Goal: Task Accomplishment & Management: Use online tool/utility

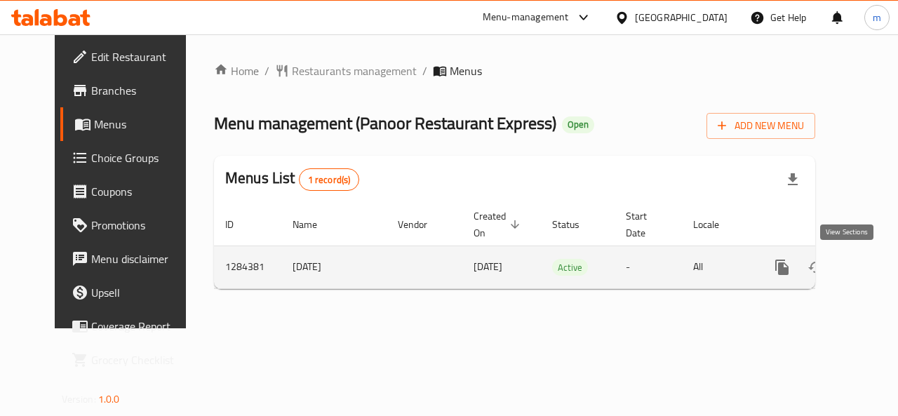
click at [866, 275] on link "enhanced table" at bounding box center [883, 267] width 34 height 34
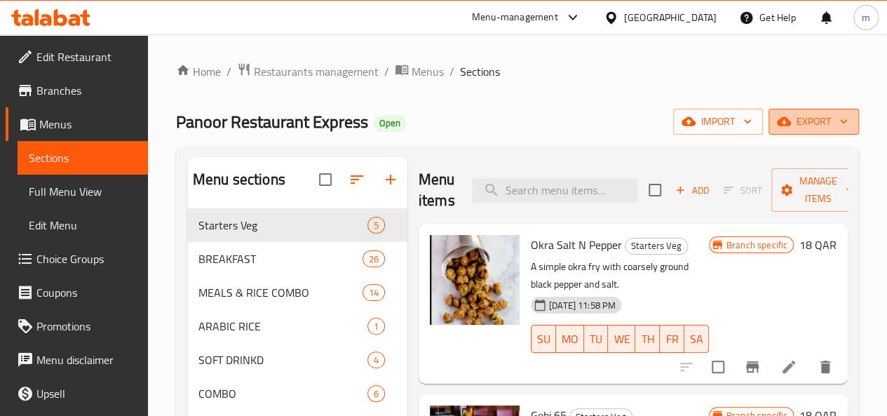
drag, startPoint x: 807, startPoint y: 116, endPoint x: 782, endPoint y: 123, distance: 25.3
click at [782, 123] on span "export" at bounding box center [814, 122] width 68 height 18
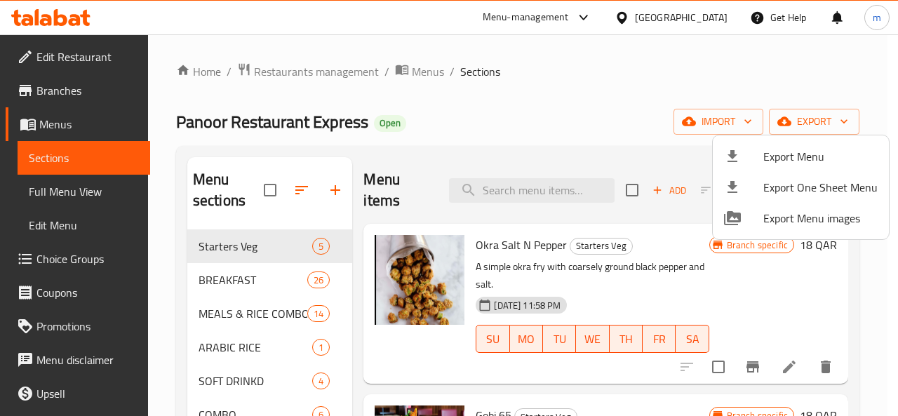
click at [106, 166] on div at bounding box center [449, 208] width 898 height 416
drag, startPoint x: 106, startPoint y: 166, endPoint x: 714, endPoint y: 55, distance: 618.1
click at [106, 166] on link "Sections" at bounding box center [84, 158] width 133 height 34
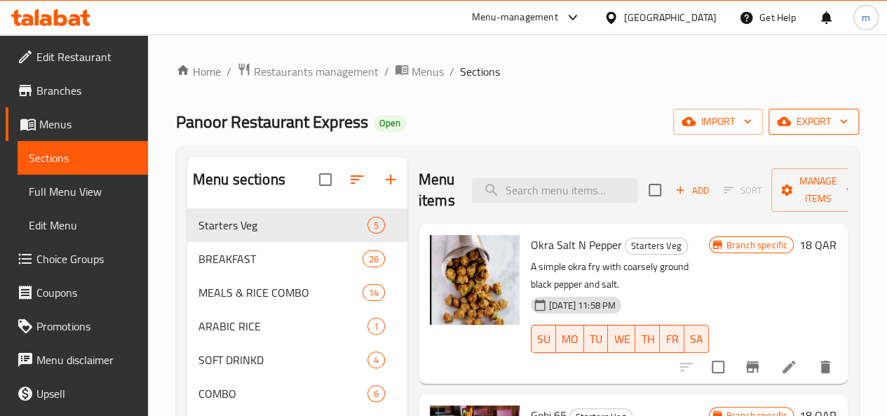
click at [796, 126] on span "export" at bounding box center [814, 122] width 68 height 18
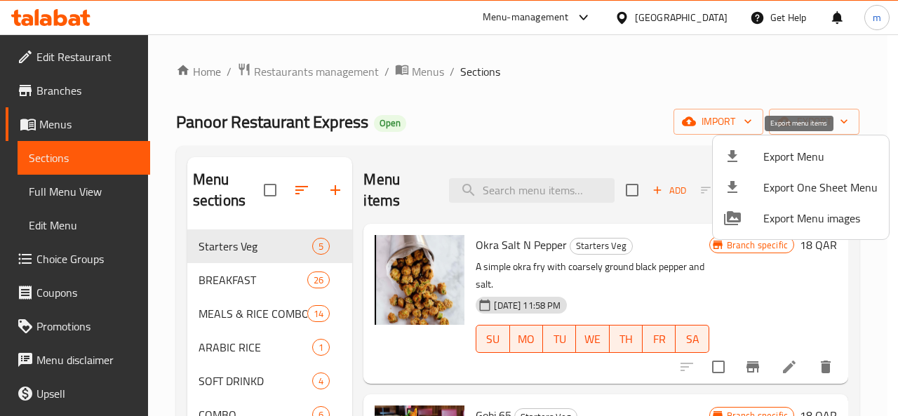
click at [752, 152] on div at bounding box center [743, 156] width 39 height 17
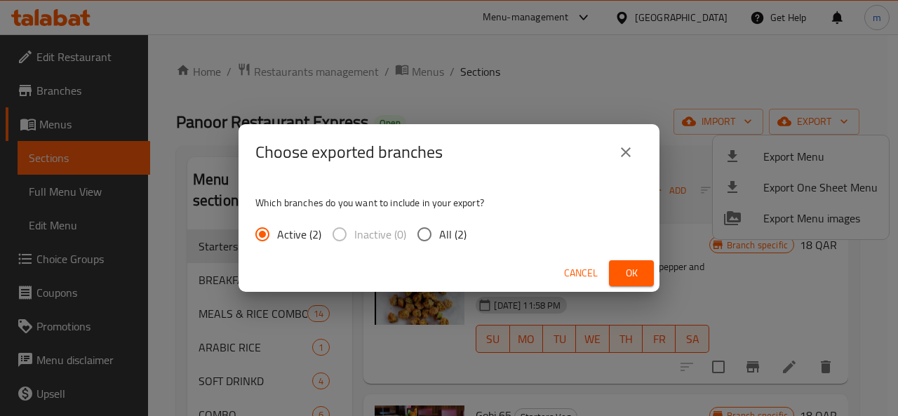
click at [453, 239] on span "All (2)" at bounding box center [452, 234] width 27 height 17
click at [439, 239] on input "All (2)" at bounding box center [424, 234] width 29 height 29
radio input "true"
click at [579, 277] on span "Cancel" at bounding box center [581, 273] width 34 height 18
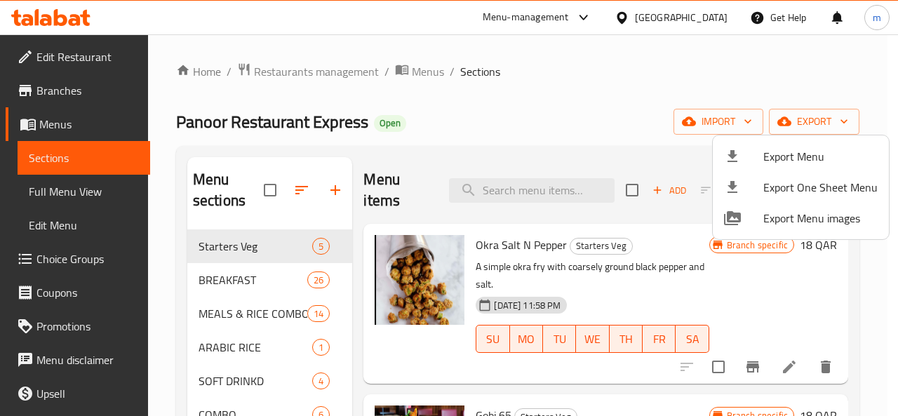
click at [56, 119] on div at bounding box center [449, 208] width 898 height 416
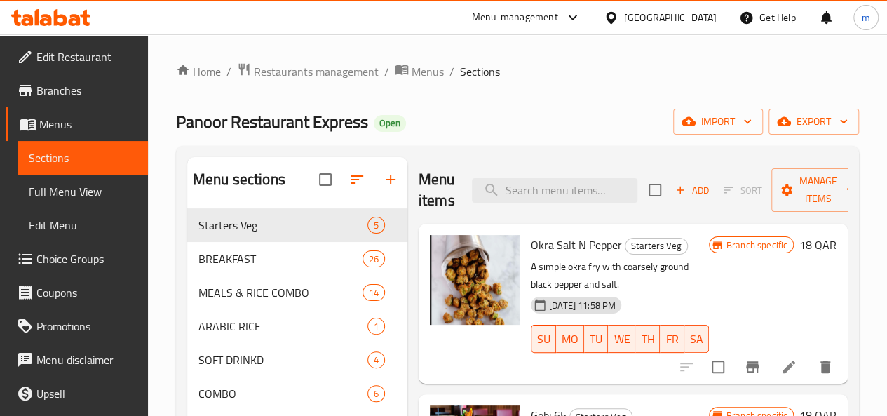
click at [43, 120] on span "Menus" at bounding box center [87, 124] width 97 height 17
click at [46, 120] on span "Menus" at bounding box center [87, 124] width 97 height 17
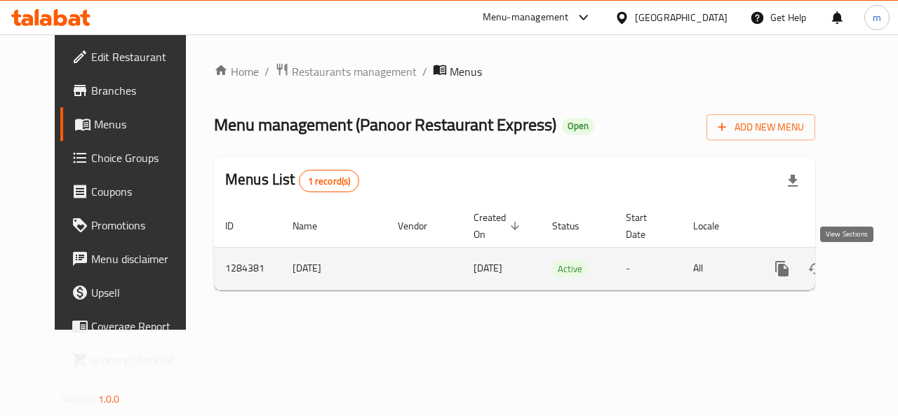
click at [875, 266] on icon "enhanced table" at bounding box center [883, 268] width 17 height 17
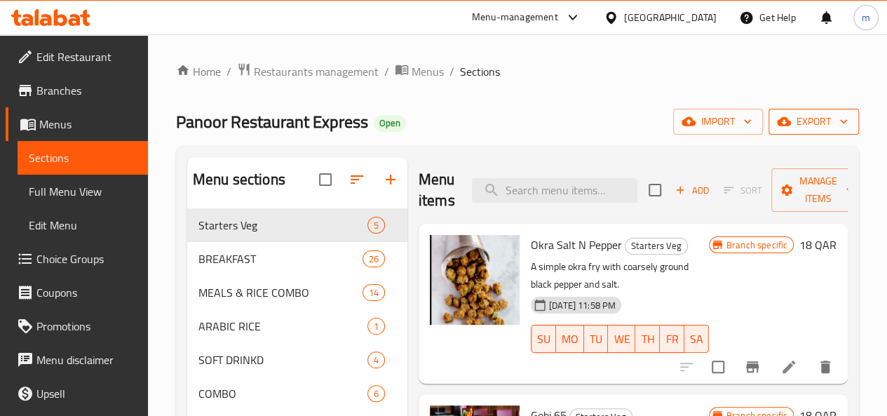
click at [820, 124] on span "export" at bounding box center [814, 122] width 68 height 18
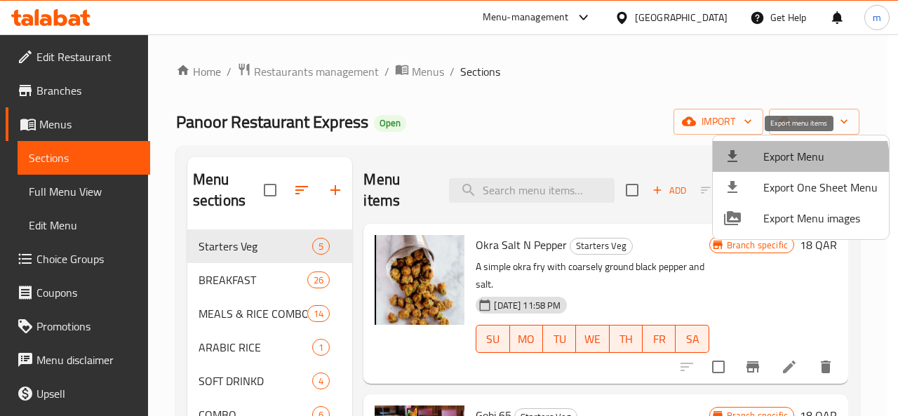
click at [758, 169] on li "Export Menu" at bounding box center [801, 156] width 176 height 31
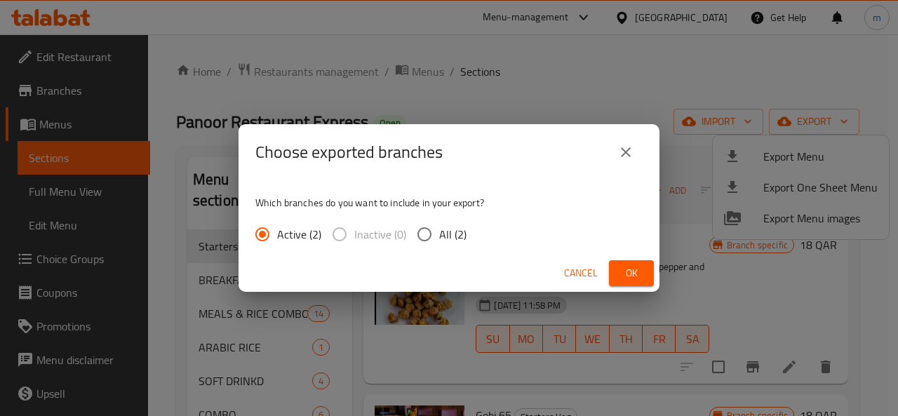
click at [418, 227] on input "All (2)" at bounding box center [424, 234] width 29 height 29
radio input "true"
click at [641, 271] on span "Ok" at bounding box center [631, 273] width 22 height 18
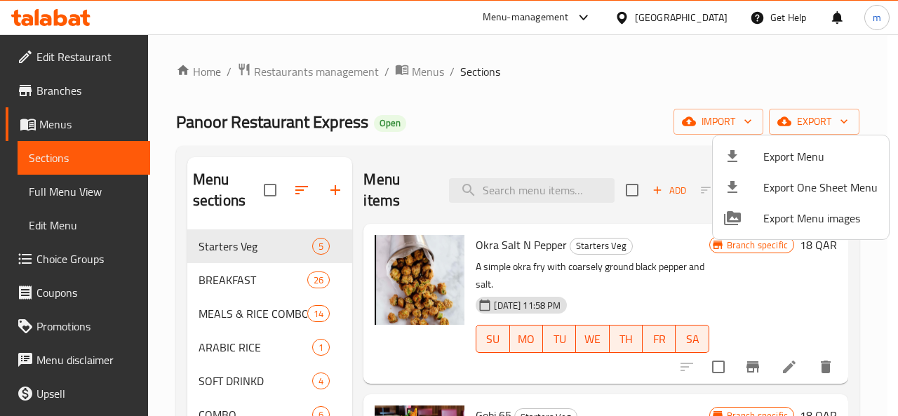
click at [59, 95] on div at bounding box center [449, 208] width 898 height 416
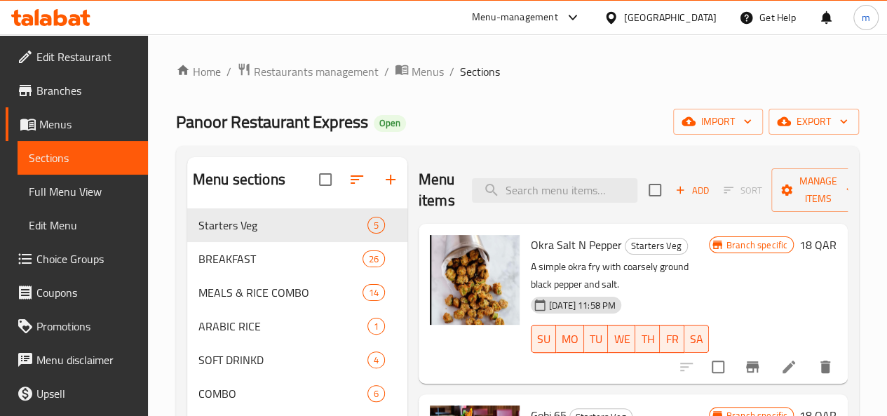
click at [624, 13] on div at bounding box center [614, 17] width 20 height 15
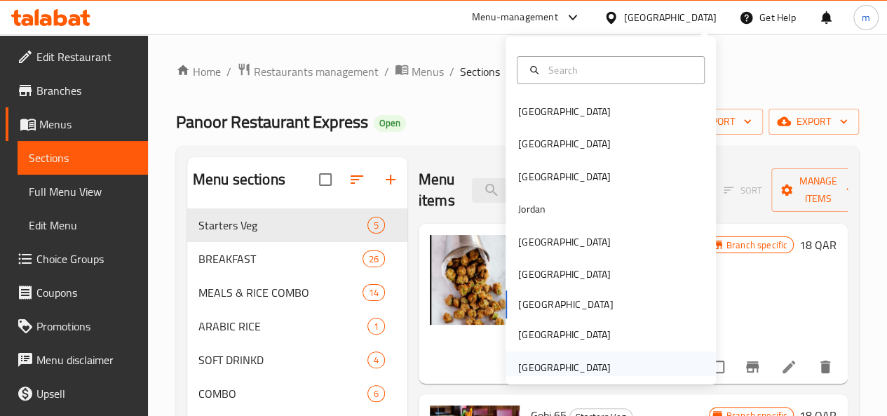
click at [544, 371] on div "[GEOGRAPHIC_DATA]" at bounding box center [564, 367] width 93 height 15
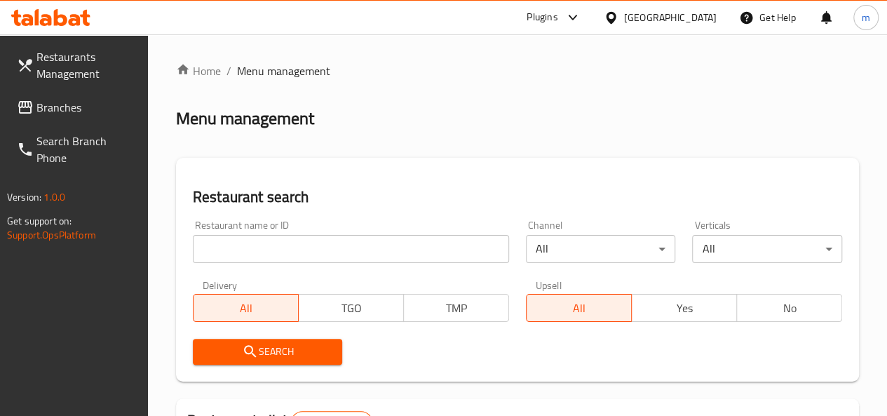
click at [53, 112] on span "Branches" at bounding box center [86, 107] width 100 height 17
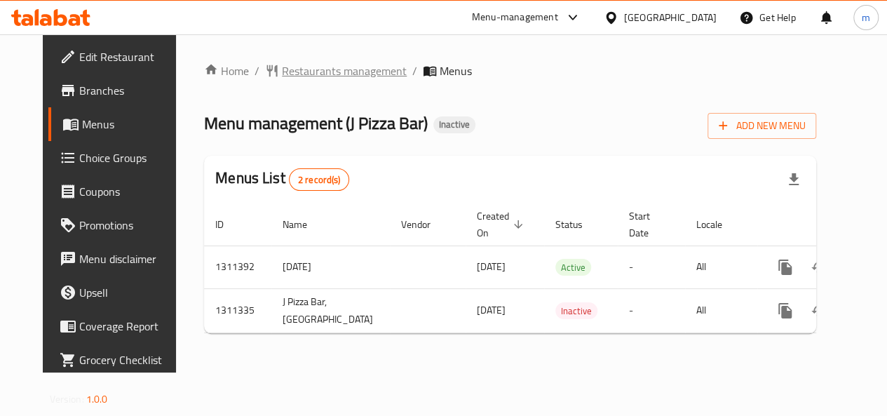
click at [265, 65] on span "breadcrumb" at bounding box center [273, 71] width 17 height 14
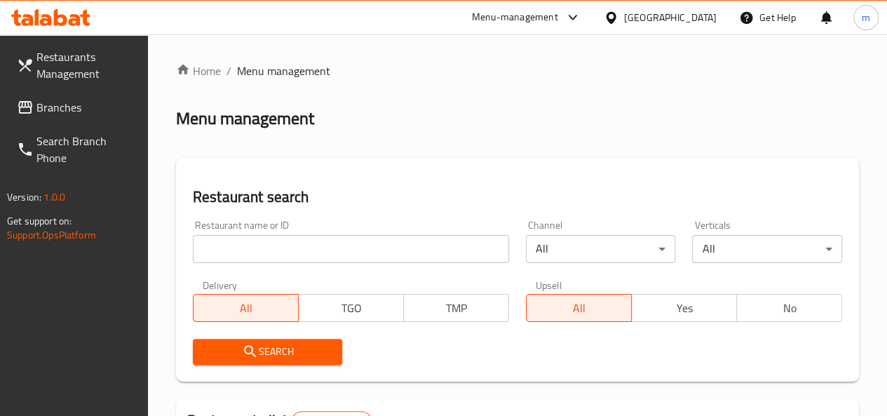
click at [85, 109] on span "Branches" at bounding box center [86, 107] width 100 height 17
